Goal: Find specific page/section: Find specific page/section

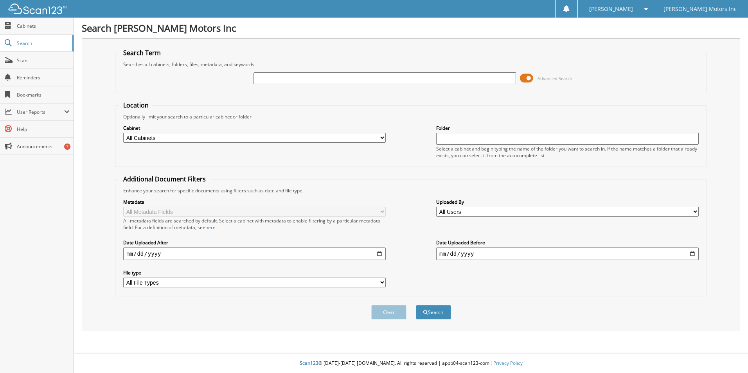
click at [297, 75] on input "text" at bounding box center [384, 78] width 262 height 12
type input "[PERSON_NAME]"
click at [381, 137] on select "All Cabinets ACCOUNTS PAYABLE ACTIVE EMPLOYEE FILES AUDIO UNITS BODY SHOP CAR D…" at bounding box center [254, 138] width 262 height 10
select select "9053"
click at [123, 133] on select "All Cabinets ACCOUNTS PAYABLE ACTIVE EMPLOYEE FILES AUDIO UNITS BODY SHOP CAR D…" at bounding box center [254, 138] width 262 height 10
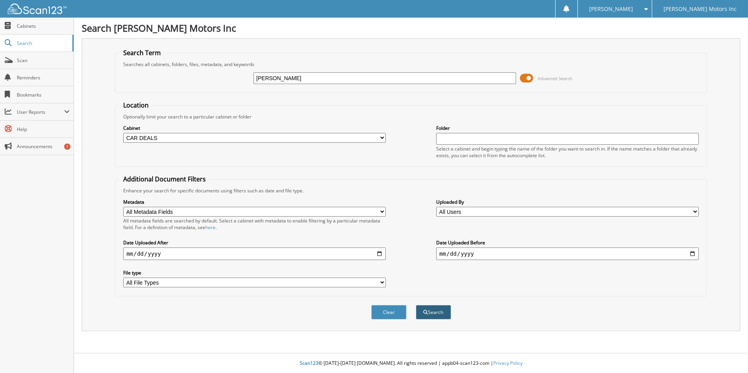
click at [439, 315] on button "Search" at bounding box center [433, 312] width 35 height 14
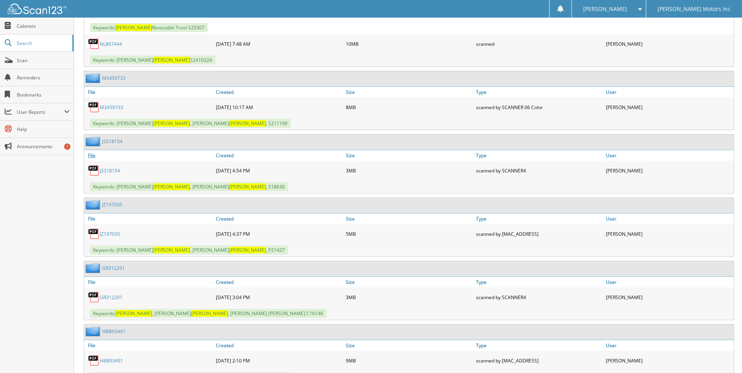
scroll to position [978, 0]
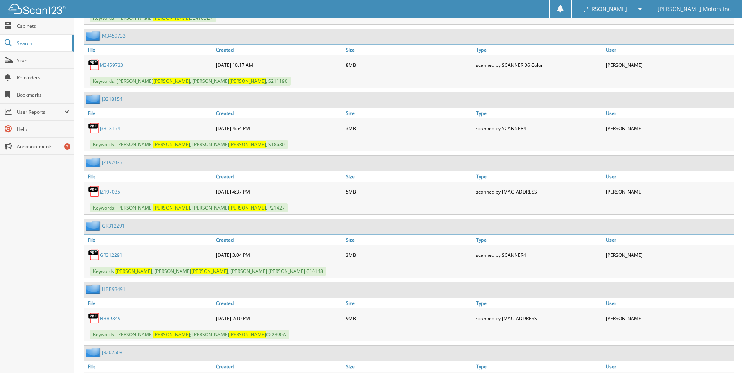
click at [110, 254] on link "GR312291" at bounding box center [111, 255] width 23 height 7
